Goal: Transaction & Acquisition: Purchase product/service

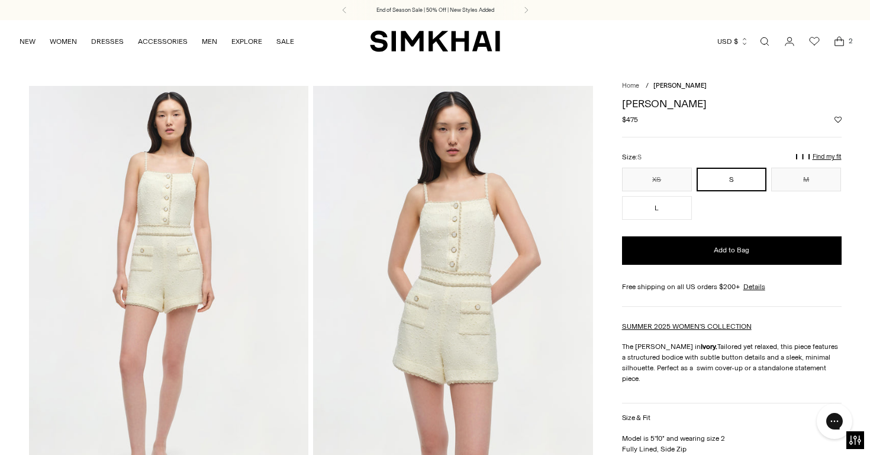
click at [838, 42] on icon "Open cart modal" at bounding box center [839, 42] width 17 height 12
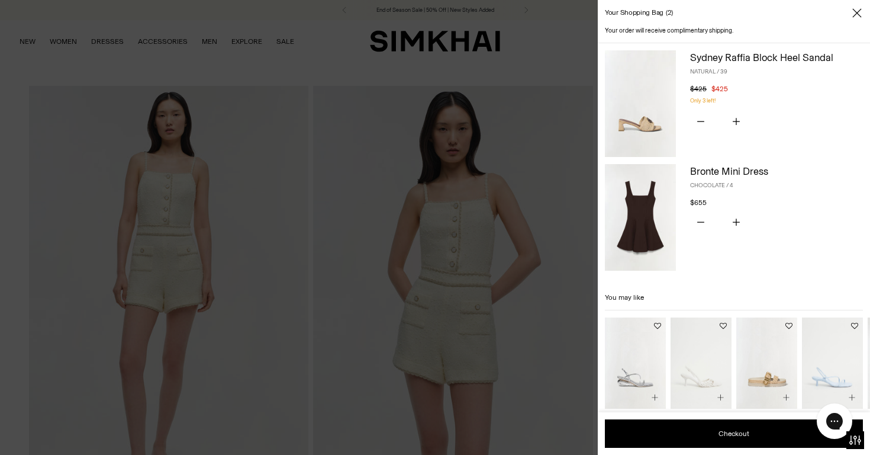
click at [652, 211] on img at bounding box center [640, 217] width 71 height 107
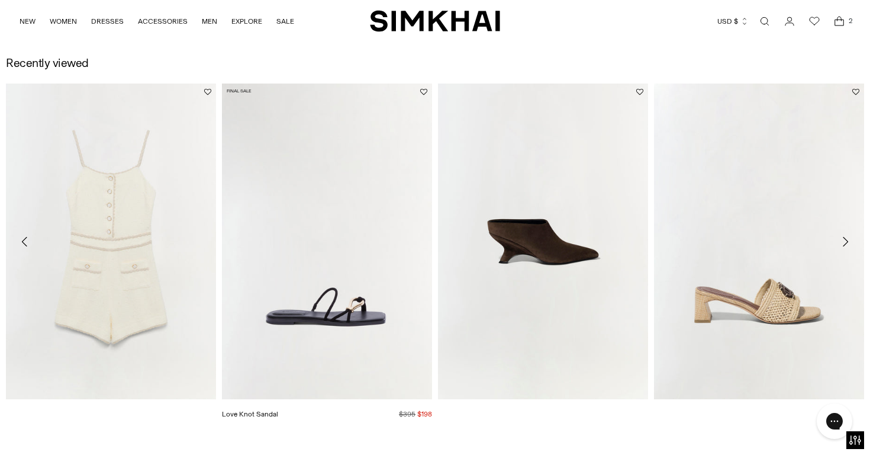
scroll to position [1343, 0]
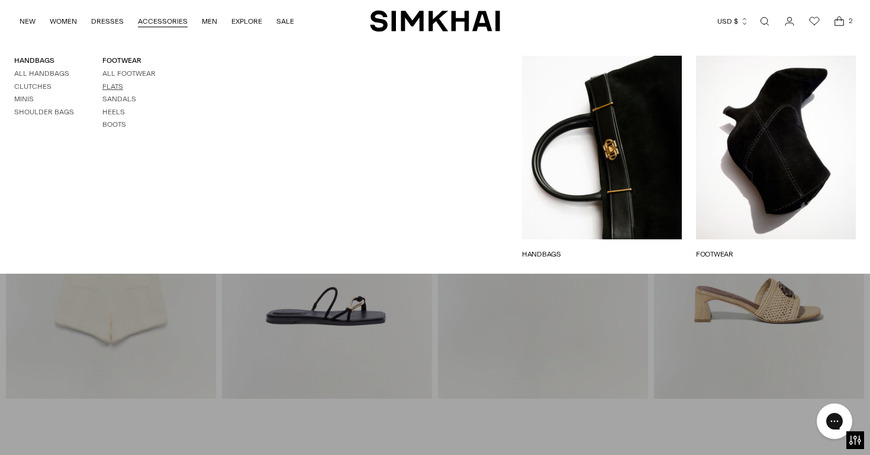
click at [112, 86] on link "Flats" at bounding box center [112, 86] width 21 height 8
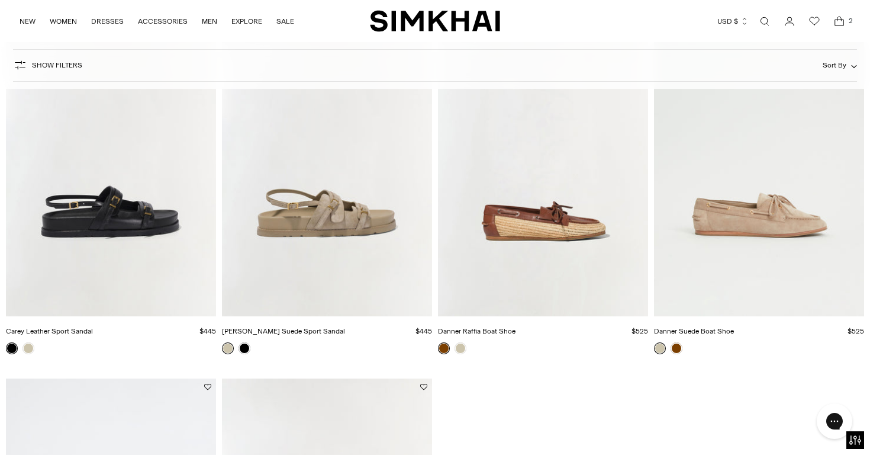
scroll to position [844, 0]
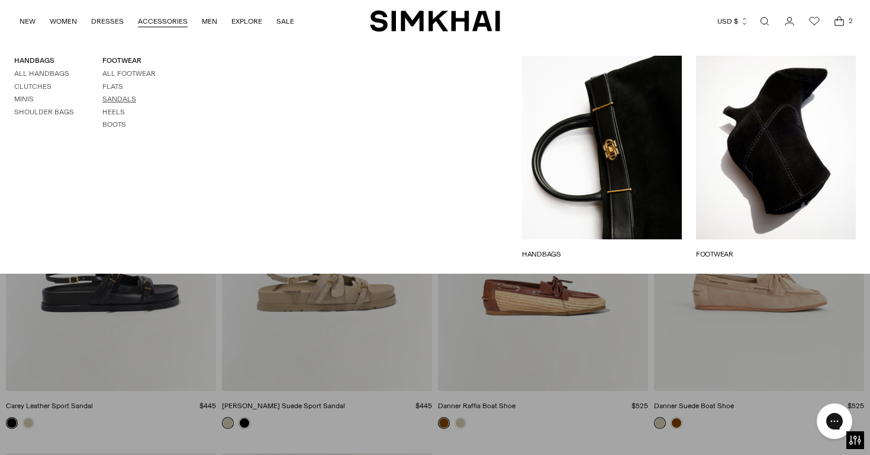
click at [124, 98] on link "Sandals" at bounding box center [119, 99] width 34 height 8
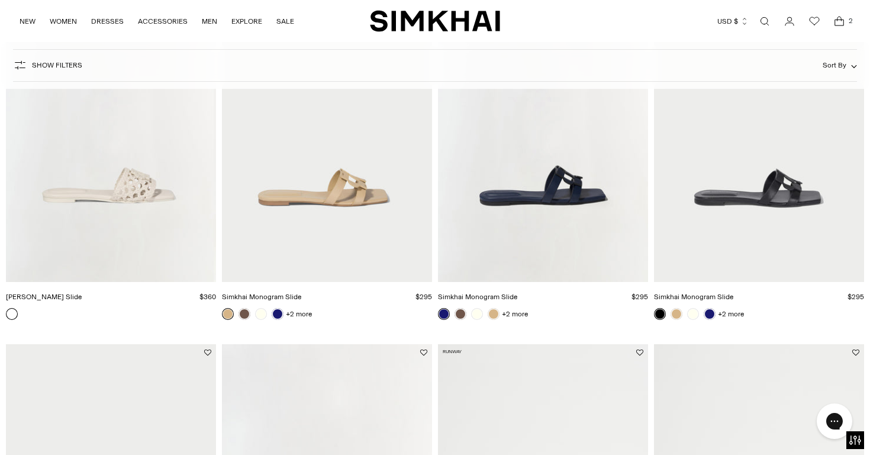
scroll to position [575, 0]
click at [0, 0] on img "Simkhai Monogram Slide" at bounding box center [0, 0] width 0 height 0
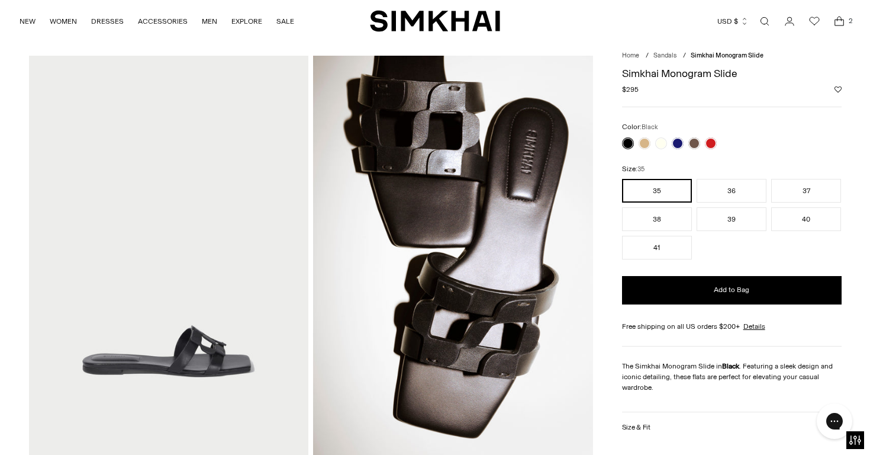
scroll to position [30, 0]
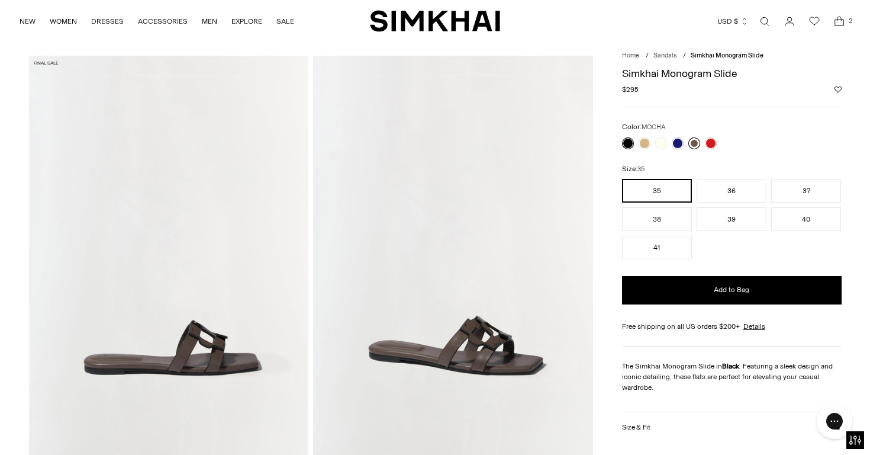
click at [692, 142] on link at bounding box center [695, 143] width 12 height 12
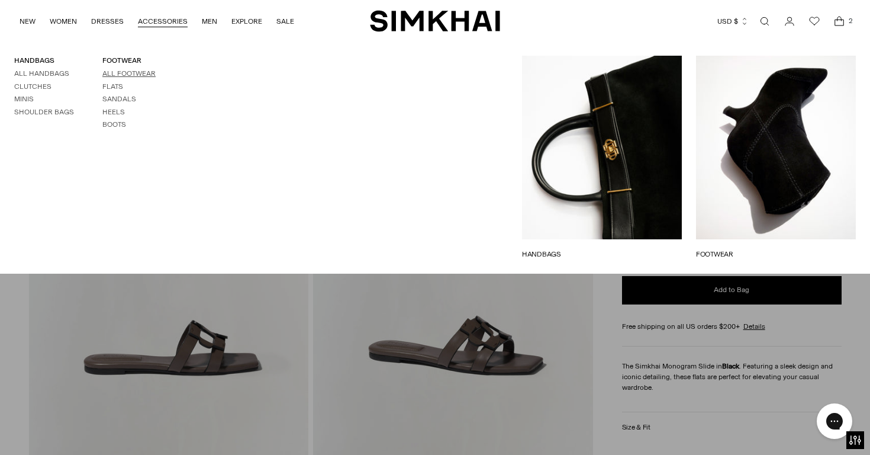
click at [117, 73] on link "All Footwear" at bounding box center [128, 73] width 53 height 8
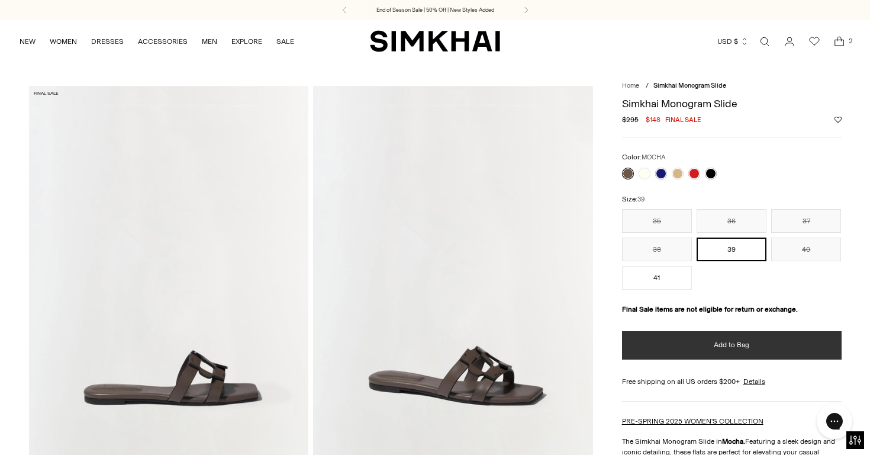
click at [674, 342] on button "Add to Bag" at bounding box center [732, 345] width 220 height 28
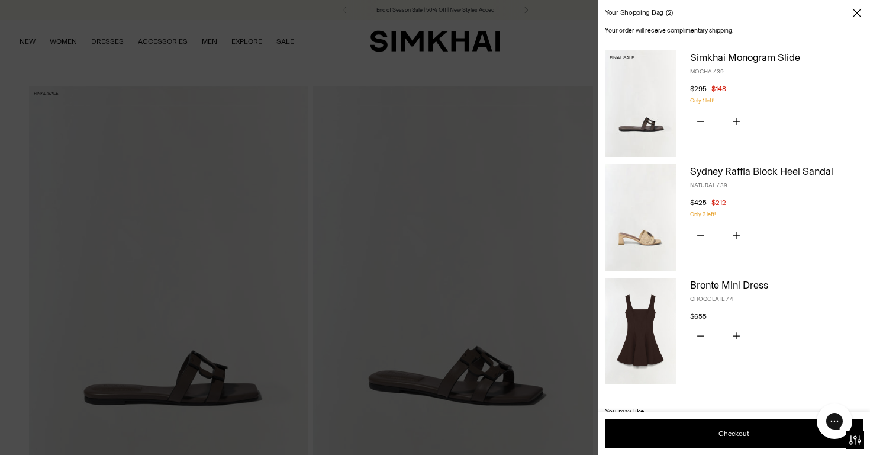
click at [548, 62] on div at bounding box center [435, 227] width 870 height 455
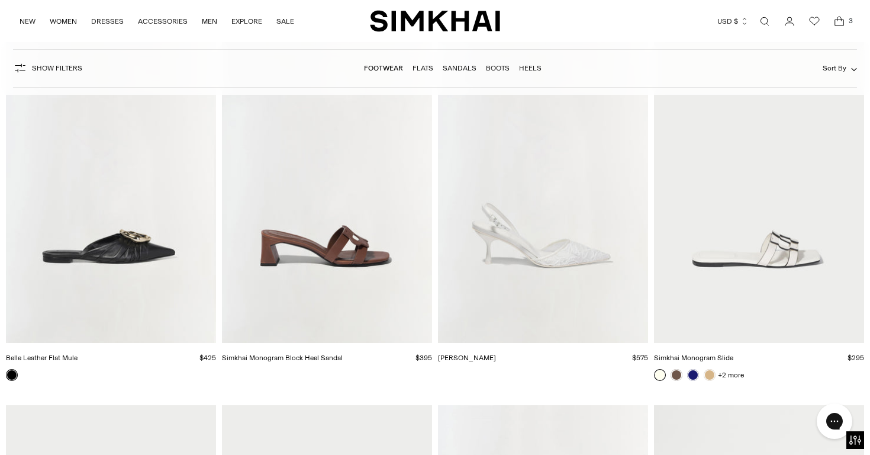
scroll to position [3918, 0]
click at [0, 0] on img "Simkhai Monogram Block Heel Sandal" at bounding box center [0, 0] width 0 height 0
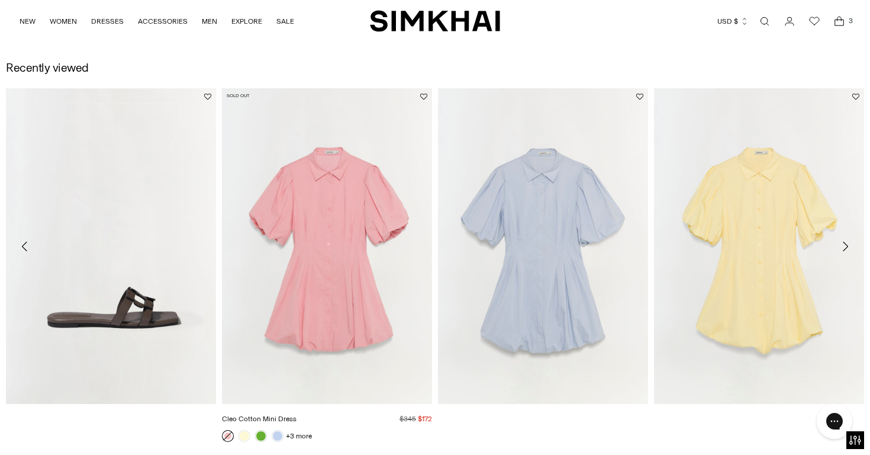
scroll to position [1339, 0]
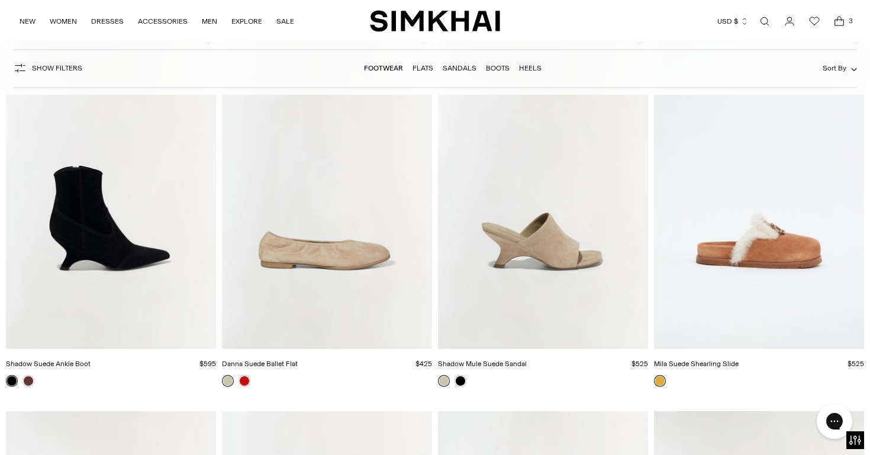
scroll to position [2017, 0]
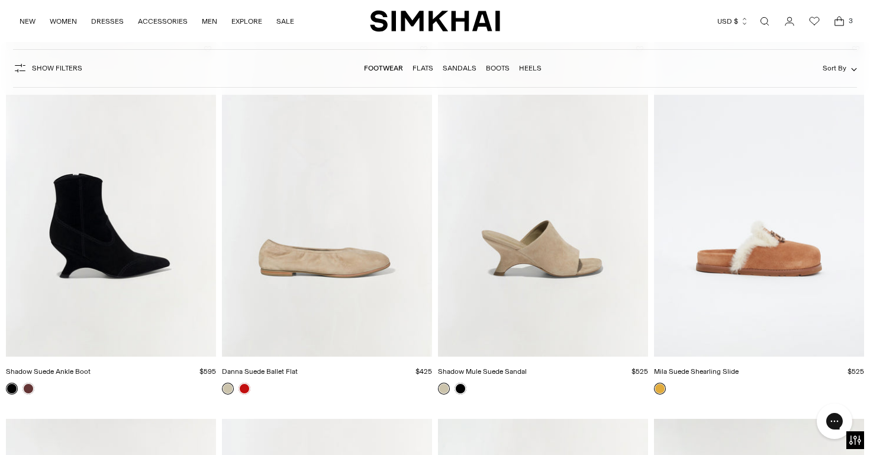
click at [840, 23] on icon "Open cart modal" at bounding box center [839, 21] width 17 height 12
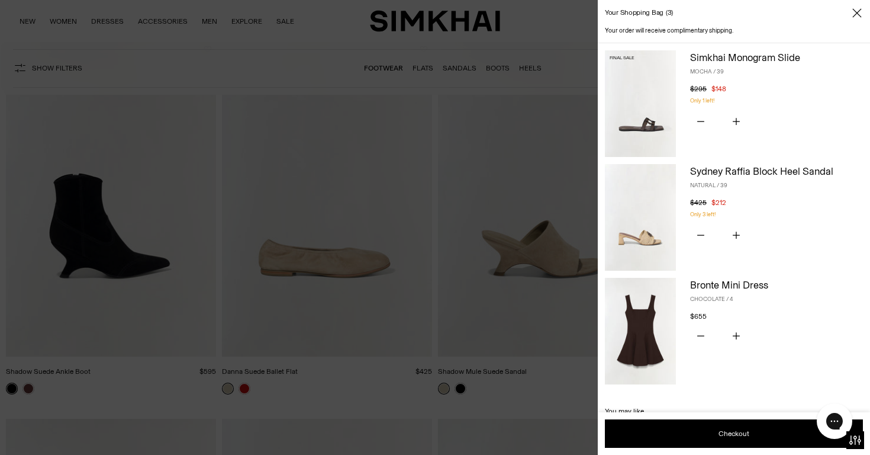
click at [631, 236] on img at bounding box center [640, 217] width 71 height 107
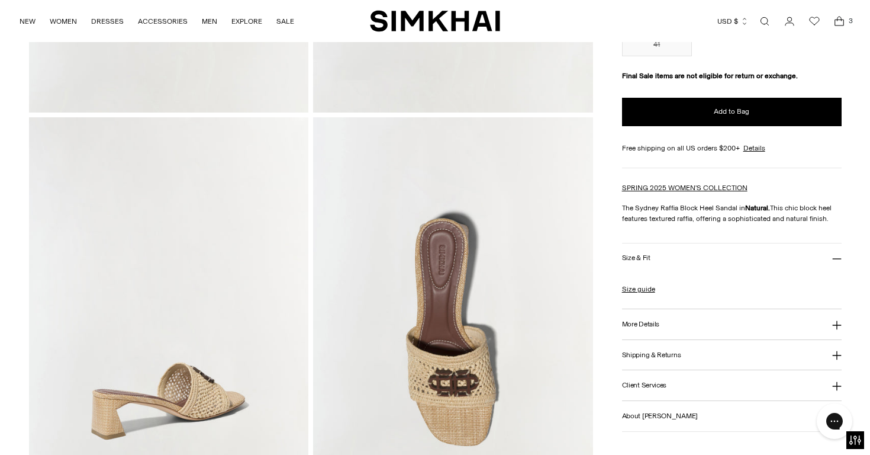
scroll to position [395, 0]
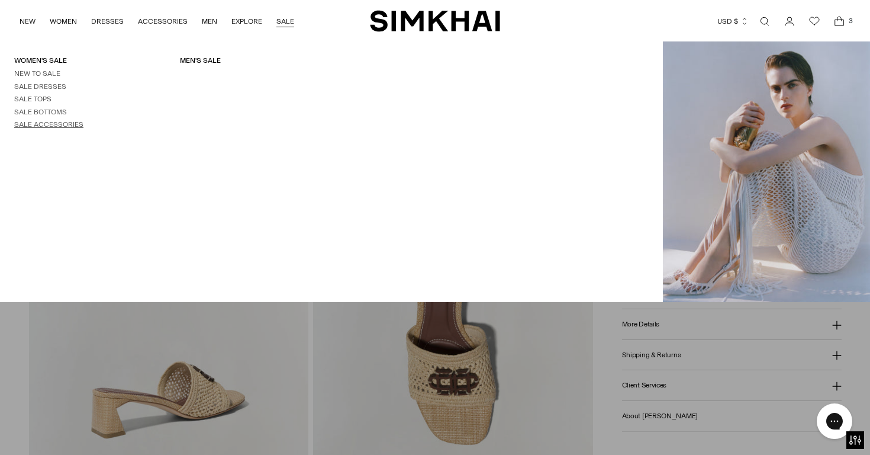
click at [45, 121] on link "Sale Accessories" at bounding box center [48, 124] width 69 height 8
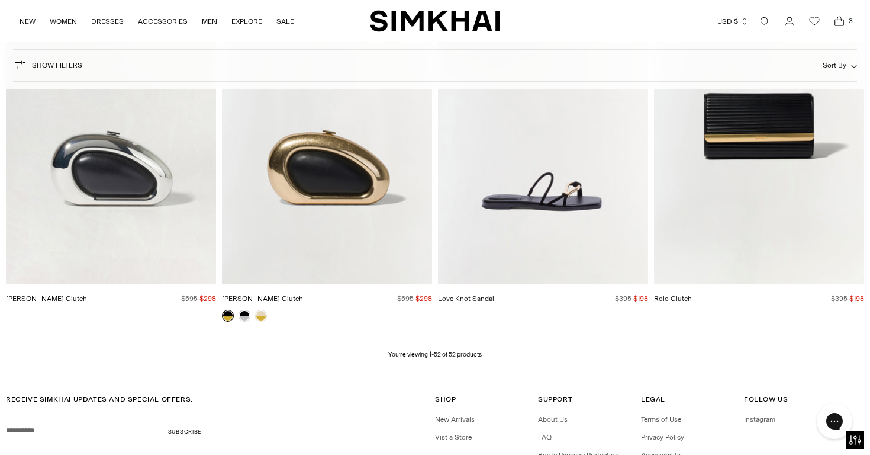
scroll to position [4606, 0]
